Goal: Task Accomplishment & Management: Use online tool/utility

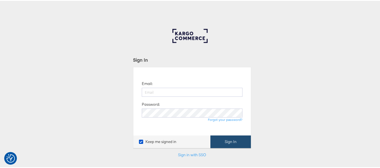
type input "aparna.doniparthi@kargo.com"
click at [227, 139] on button "Sign In" at bounding box center [230, 141] width 40 height 13
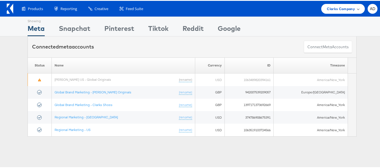
click at [339, 8] on span "Clarks Company" at bounding box center [341, 8] width 28 height 6
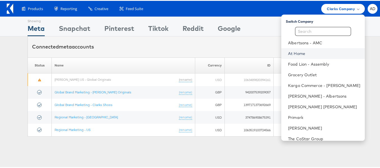
click at [288, 53] on link "At Home" at bounding box center [324, 53] width 72 height 6
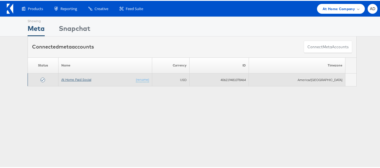
click at [76, 79] on link "At Home Paid Social" at bounding box center [76, 79] width 30 height 4
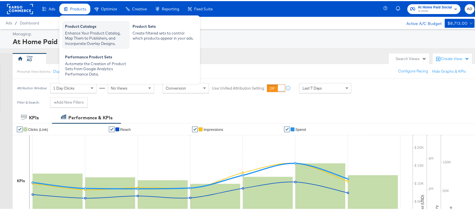
click at [96, 30] on div "Enhance Your Product Catalog, Map Them to Publishers, and Incorporate Overlay D…" at bounding box center [96, 38] width 62 height 16
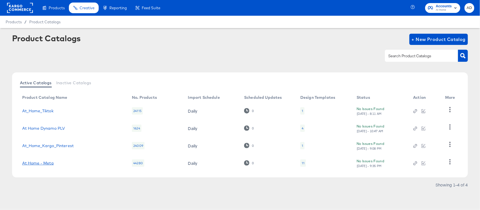
click at [41, 164] on link "At Home - Meta" at bounding box center [37, 163] width 31 height 4
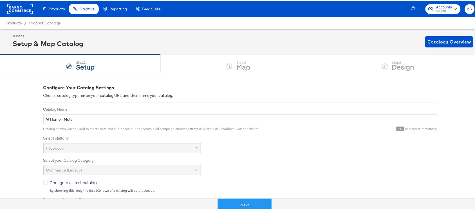
click at [397, 68] on div "Step: 1 Setup Step: 2 Map Step: 3 Design" at bounding box center [240, 62] width 480 height 19
click at [246, 207] on button "Next" at bounding box center [245, 204] width 54 height 13
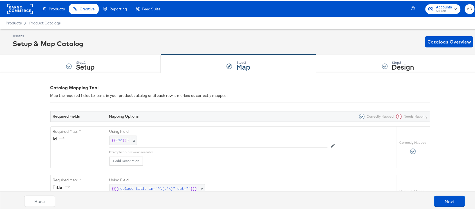
click at [396, 66] on strong "Design" at bounding box center [403, 65] width 22 height 9
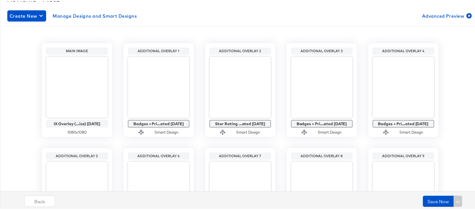
scroll to position [95, 0]
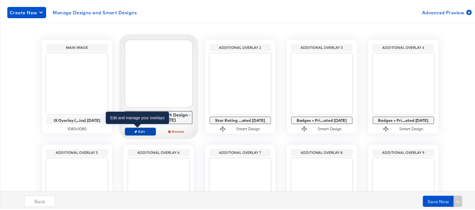
click at [140, 131] on span "Edit" at bounding box center [140, 130] width 26 height 4
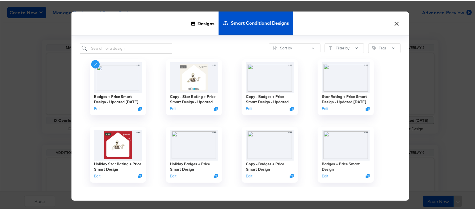
click at [394, 25] on button "×" at bounding box center [397, 21] width 10 height 10
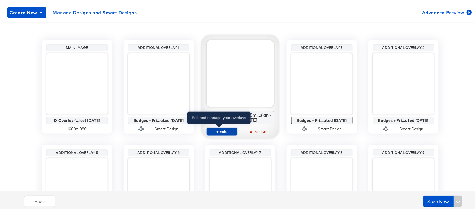
click at [220, 134] on button "Edit" at bounding box center [221, 131] width 31 height 8
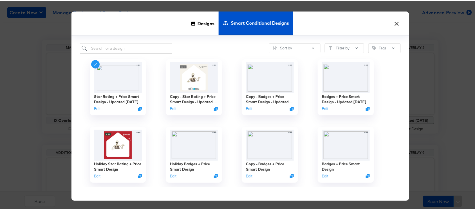
click at [394, 22] on button "×" at bounding box center [397, 21] width 10 height 10
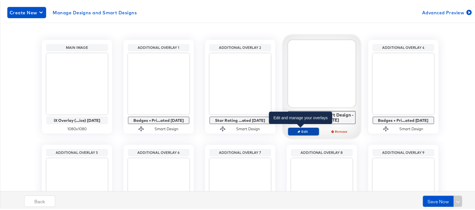
click at [300, 130] on span "Edit" at bounding box center [303, 130] width 26 height 4
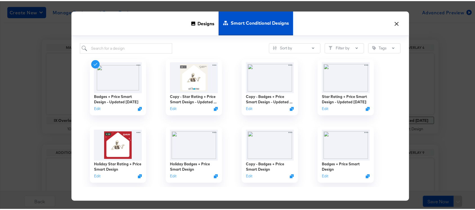
click at [394, 24] on button "×" at bounding box center [397, 21] width 10 height 10
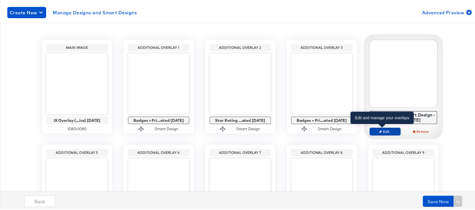
click at [379, 130] on icon "button" at bounding box center [380, 130] width 3 height 3
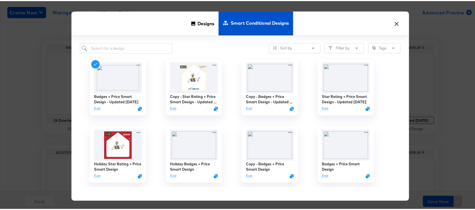
click at [392, 24] on button "×" at bounding box center [397, 21] width 10 height 10
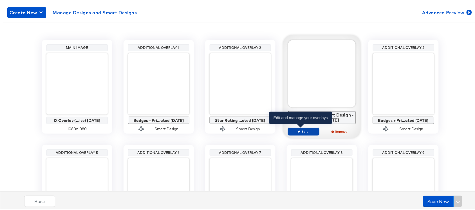
click at [302, 128] on span "Edit" at bounding box center [303, 130] width 26 height 4
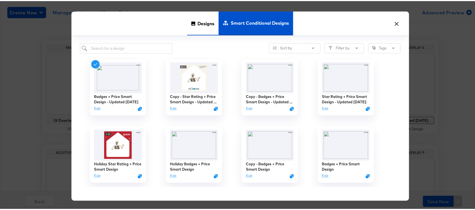
click at [201, 23] on span "Designs" at bounding box center [205, 22] width 17 height 25
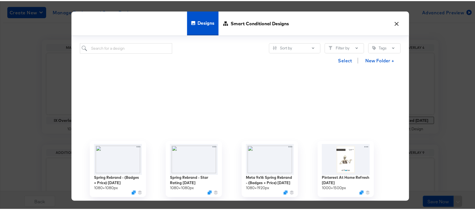
scroll to position [157, 0]
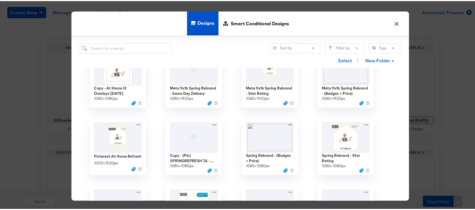
click at [392, 26] on button "×" at bounding box center [397, 21] width 10 height 10
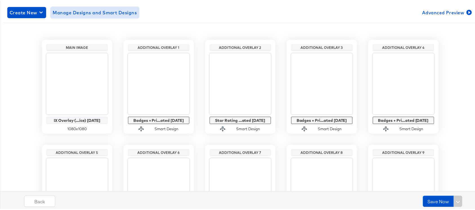
click at [96, 13] on span "Manage Designs and Smart Designs" at bounding box center [95, 12] width 84 height 8
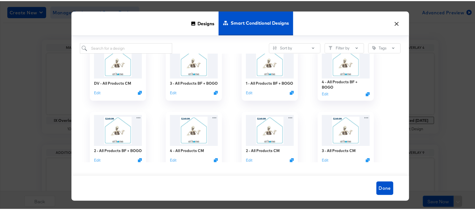
scroll to position [363, 0]
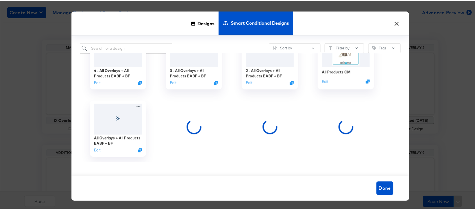
click at [396, 25] on button "×" at bounding box center [397, 21] width 10 height 10
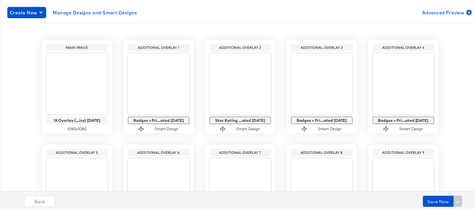
scroll to position [0, 0]
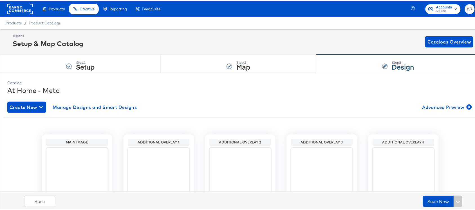
click at [14, 8] on rect at bounding box center [20, 8] width 26 height 10
